Goal: Transaction & Acquisition: Purchase product/service

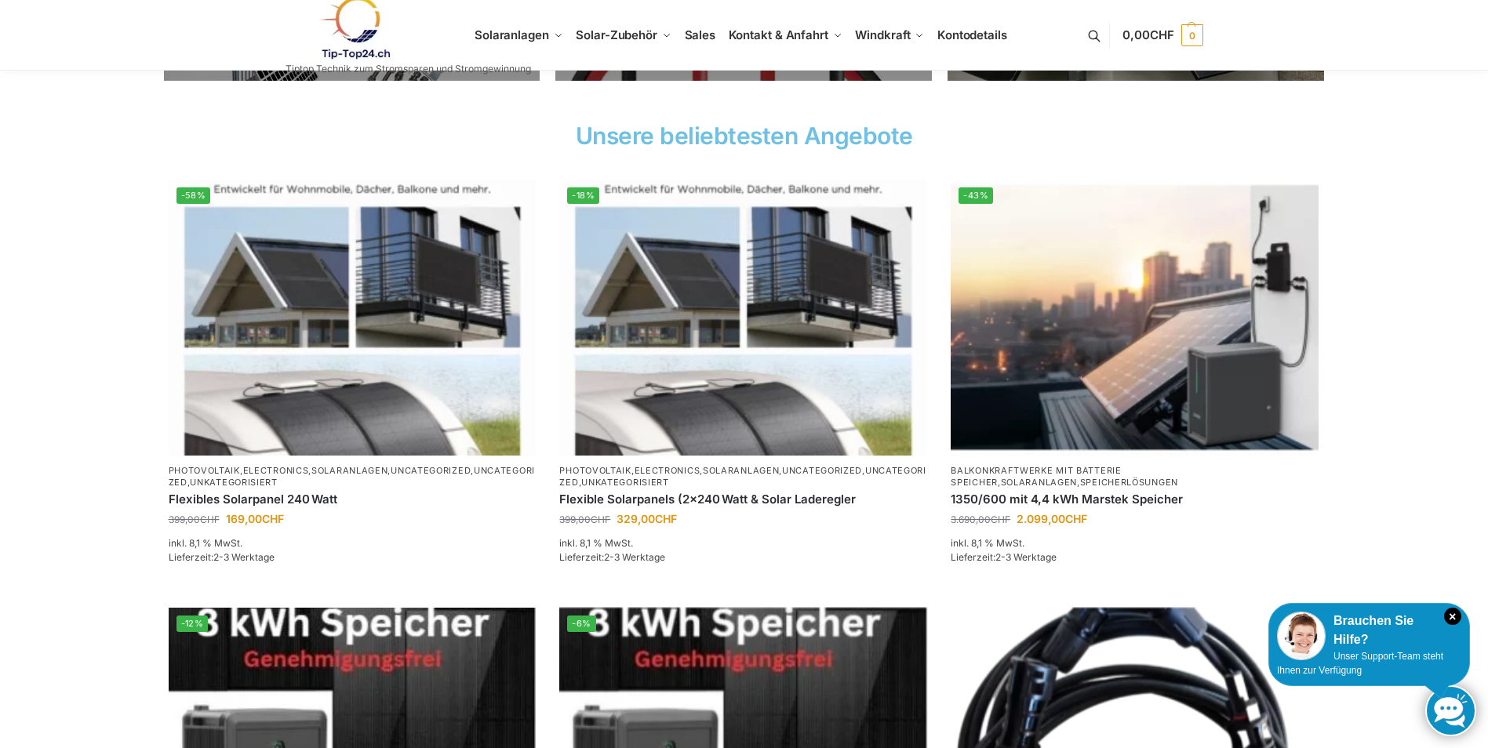
scroll to position [470, 0]
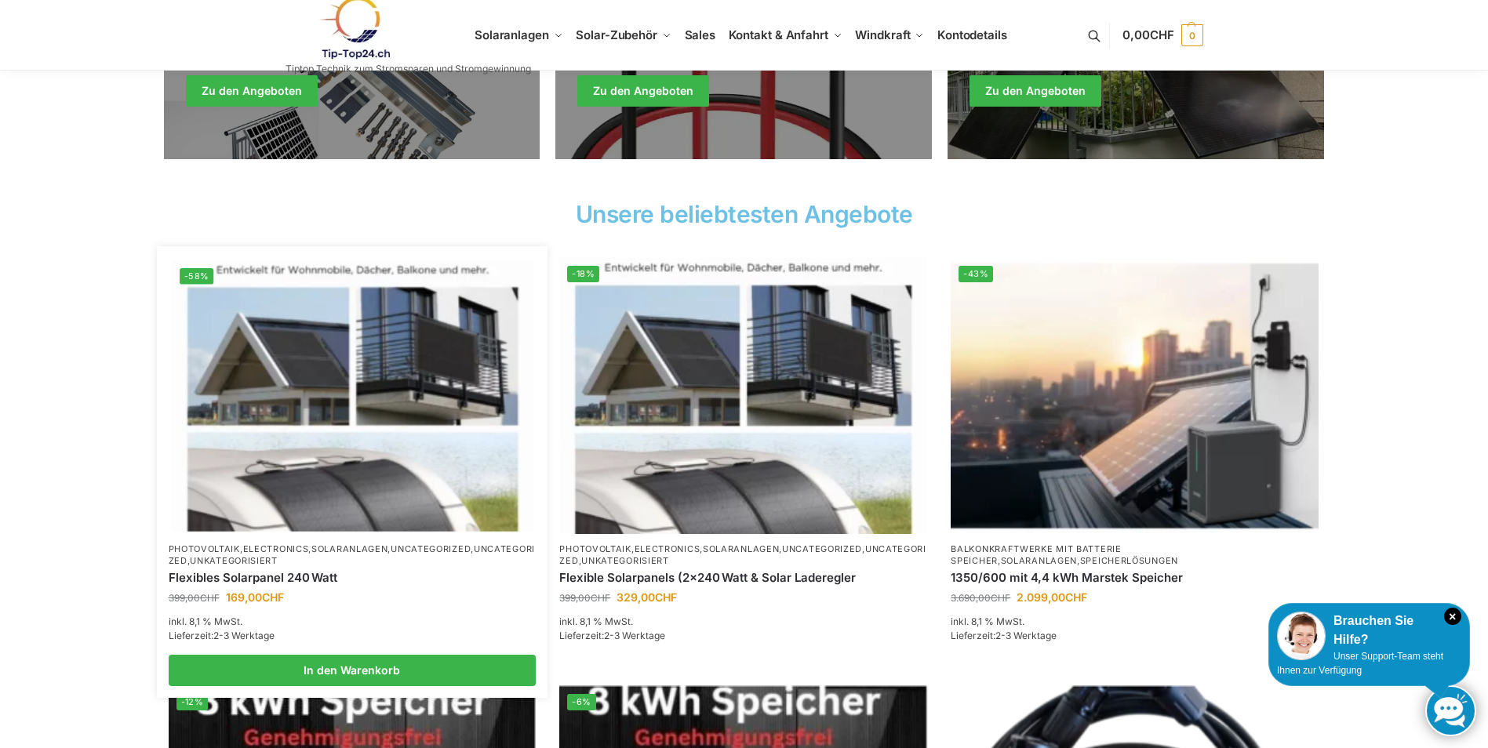
click at [278, 557] on link "Unkategorisiert" at bounding box center [234, 560] width 88 height 11
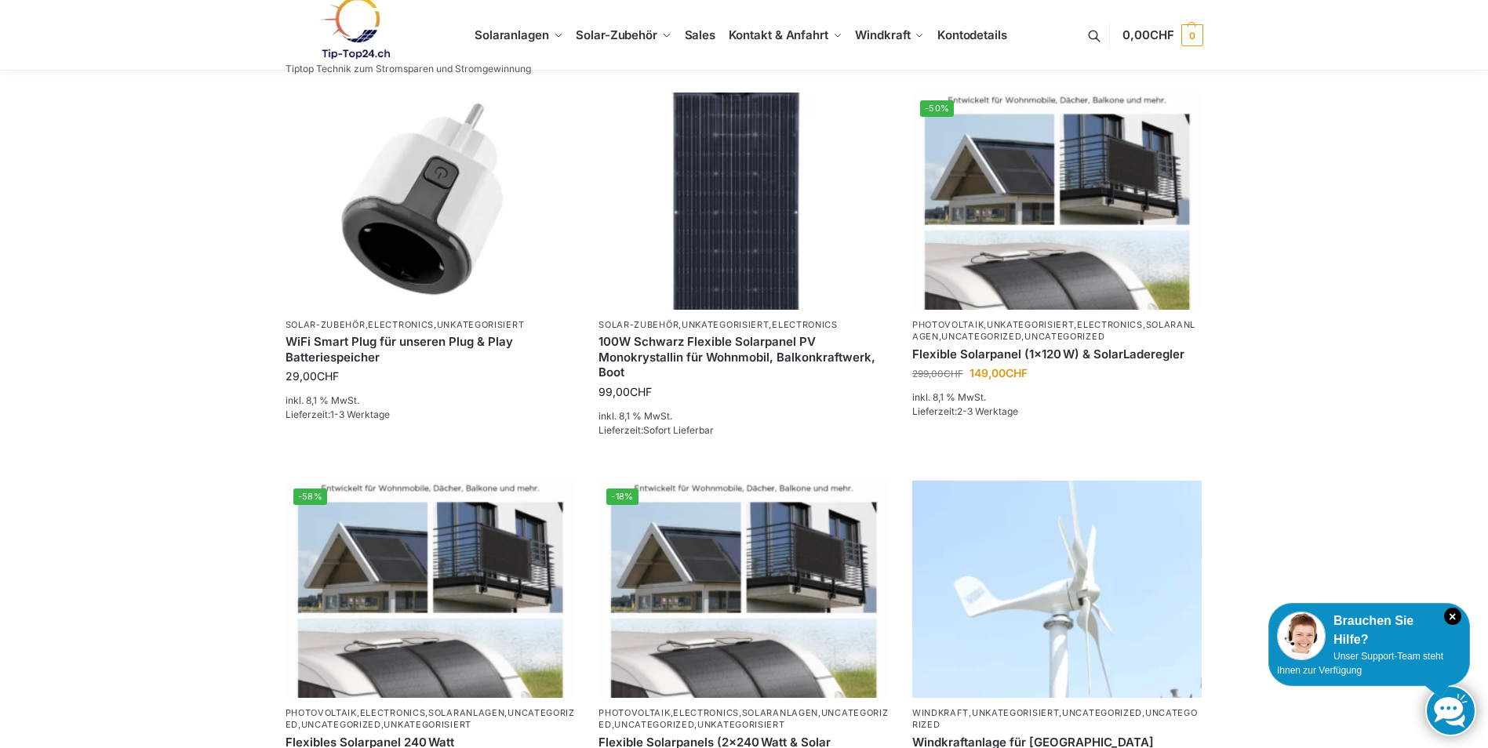
scroll to position [521, 0]
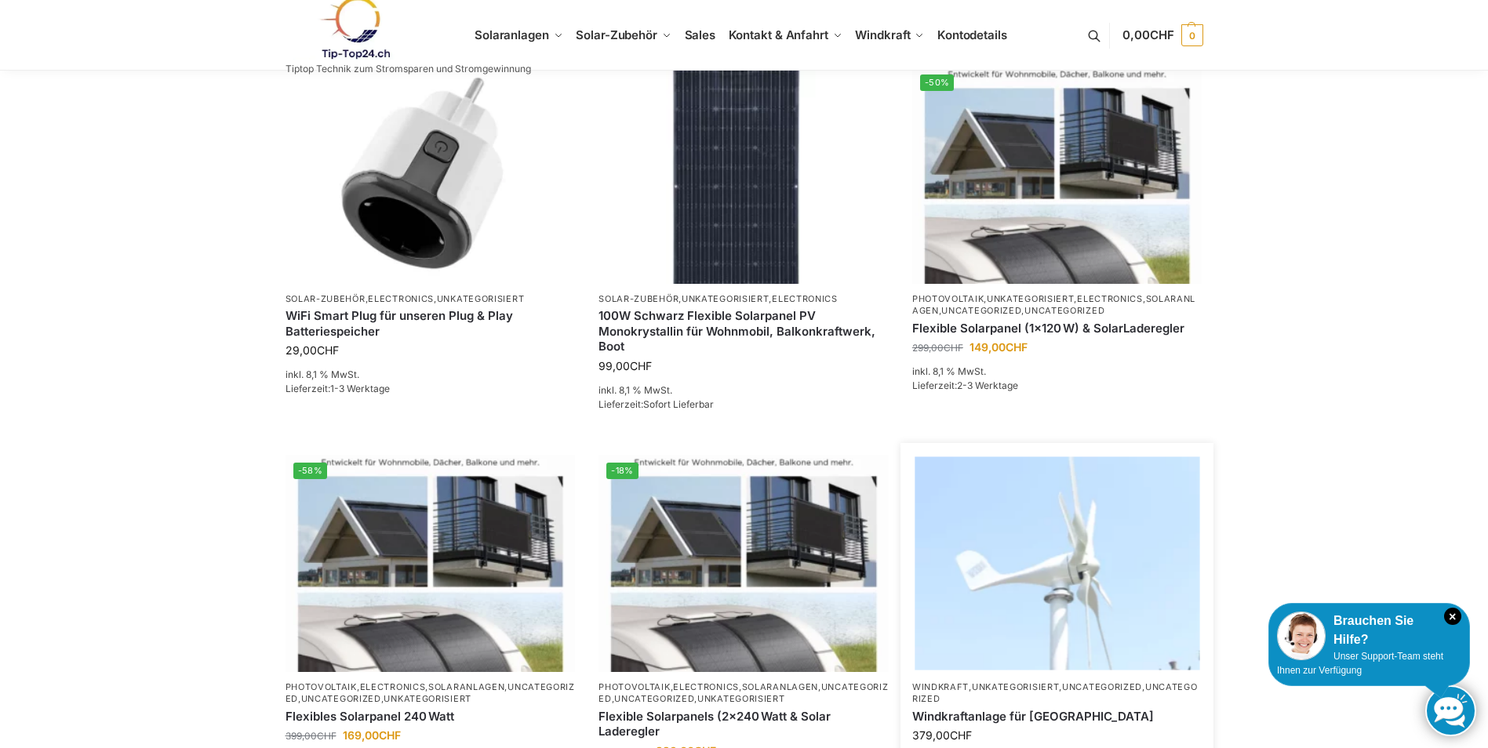
click at [1055, 553] on img at bounding box center [1056, 562] width 285 height 213
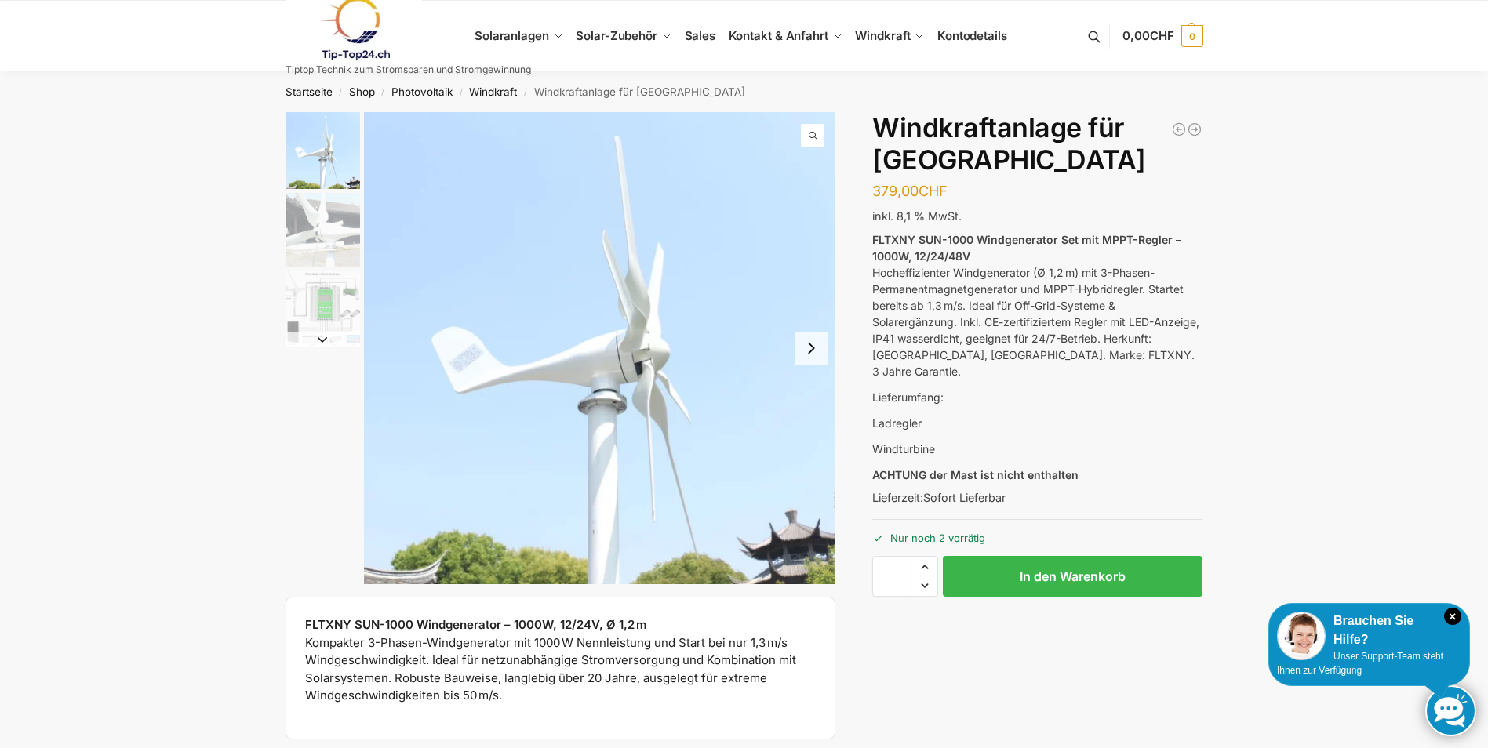
click at [811, 350] on button "Next slide" at bounding box center [810, 348] width 33 height 33
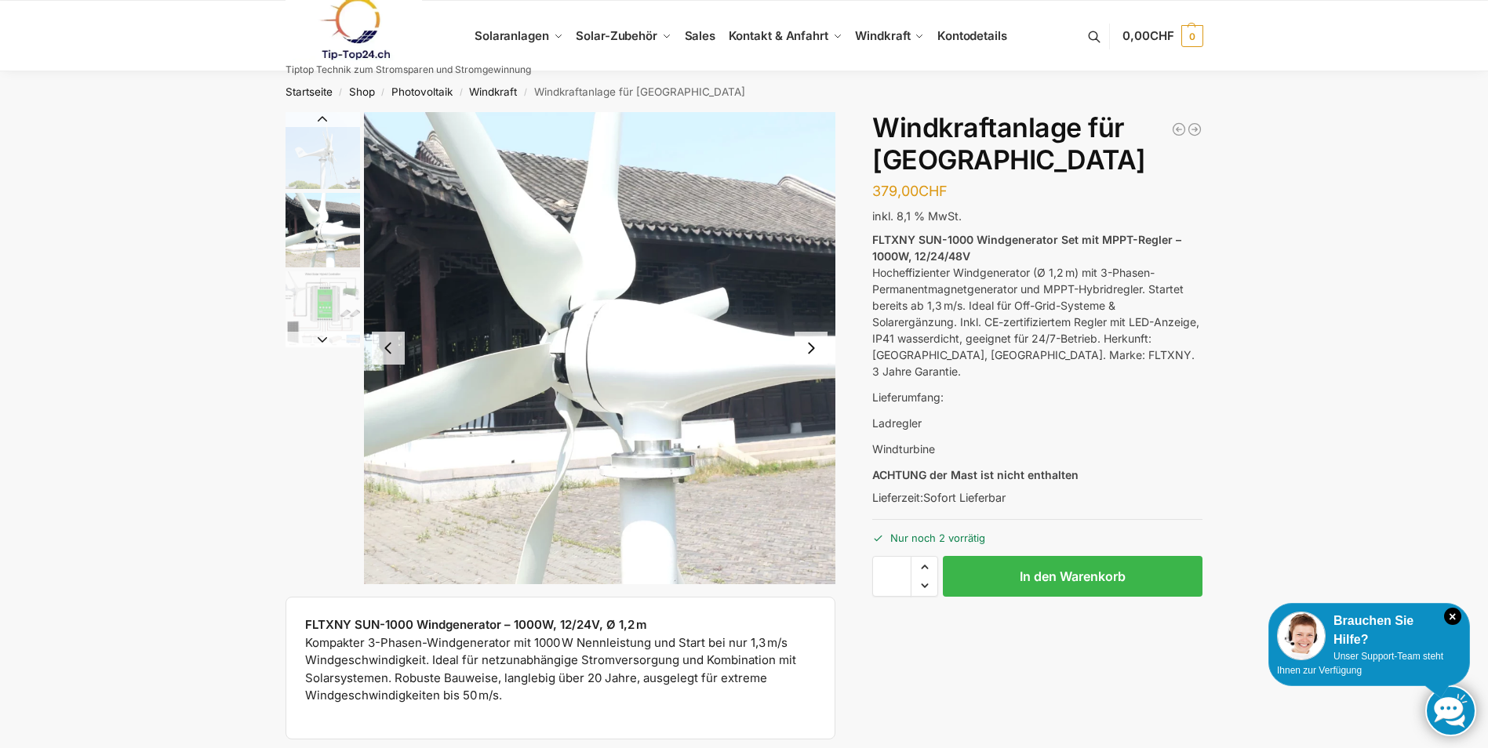
click at [811, 347] on button "Next slide" at bounding box center [810, 348] width 33 height 33
